Goal: Check status: Check status

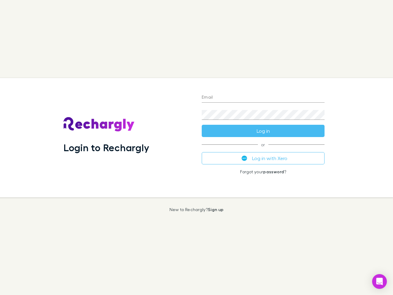
click at [196, 147] on div "Login to Rechargly" at bounding box center [128, 137] width 138 height 119
click at [263, 98] on input "Email" at bounding box center [263, 98] width 123 height 10
click at [263, 131] on button "Log in" at bounding box center [263, 131] width 123 height 12
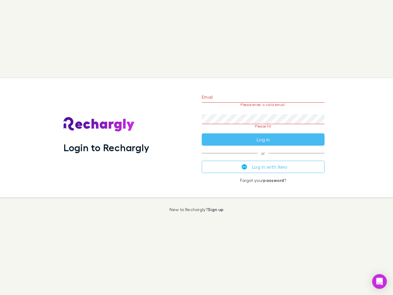
click at [263, 158] on div "Email Please enter a valid email. Password Please fill Log in or Log in with Xe…" at bounding box center [263, 137] width 133 height 119
click at [379, 281] on icon "Open Intercom Messenger" at bounding box center [379, 280] width 6 height 7
